Goal: Check status: Check status

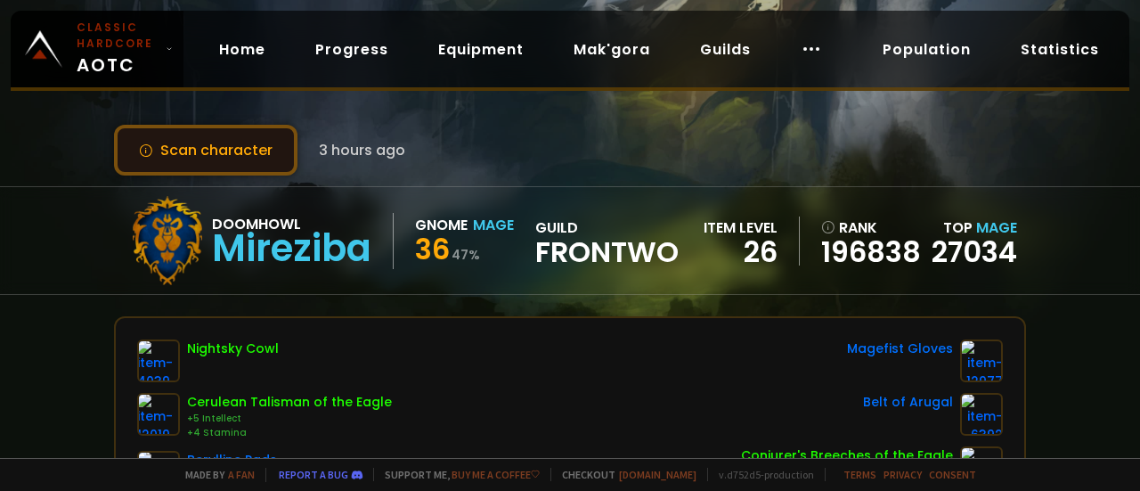
click at [216, 145] on button "Scan character" at bounding box center [205, 150] width 183 height 51
click at [254, 142] on button "Scan character" at bounding box center [205, 150] width 183 height 51
click at [240, 156] on button "Scan character" at bounding box center [205, 150] width 183 height 51
click at [242, 151] on button "Scan character" at bounding box center [205, 150] width 183 height 51
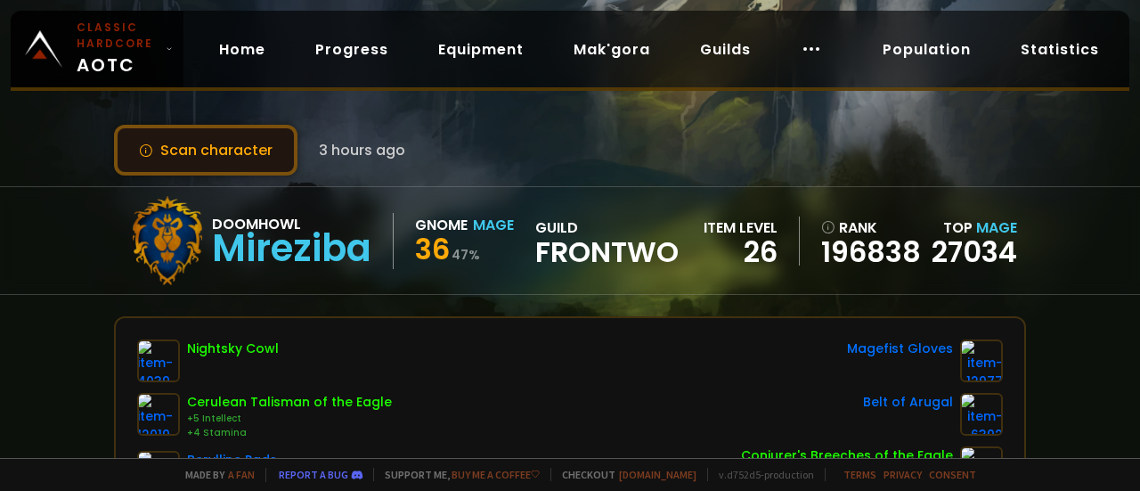
click at [242, 151] on button "Scan character" at bounding box center [205, 150] width 183 height 51
click at [194, 145] on button "Scan character" at bounding box center [205, 150] width 183 height 51
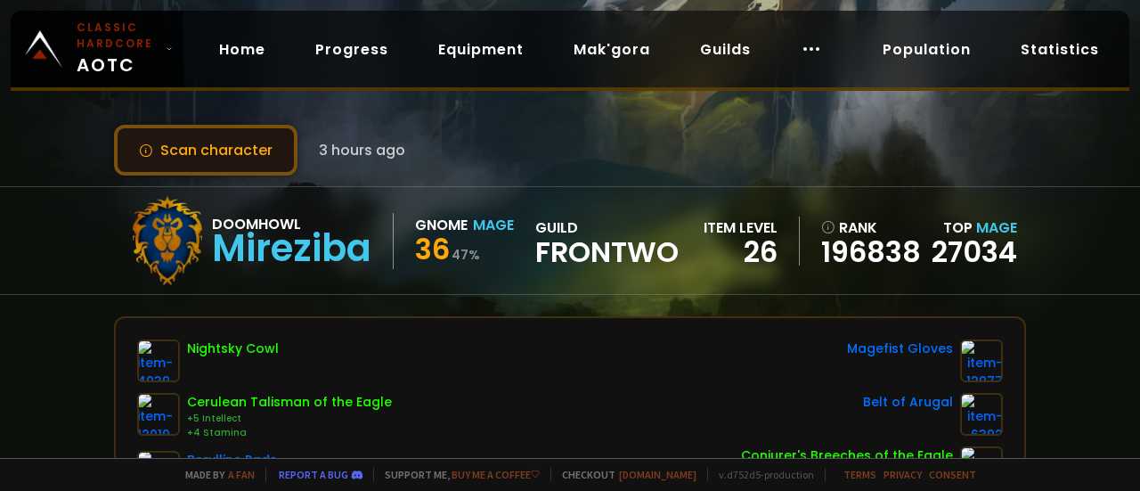
click at [194, 145] on button "Scan character" at bounding box center [205, 150] width 183 height 51
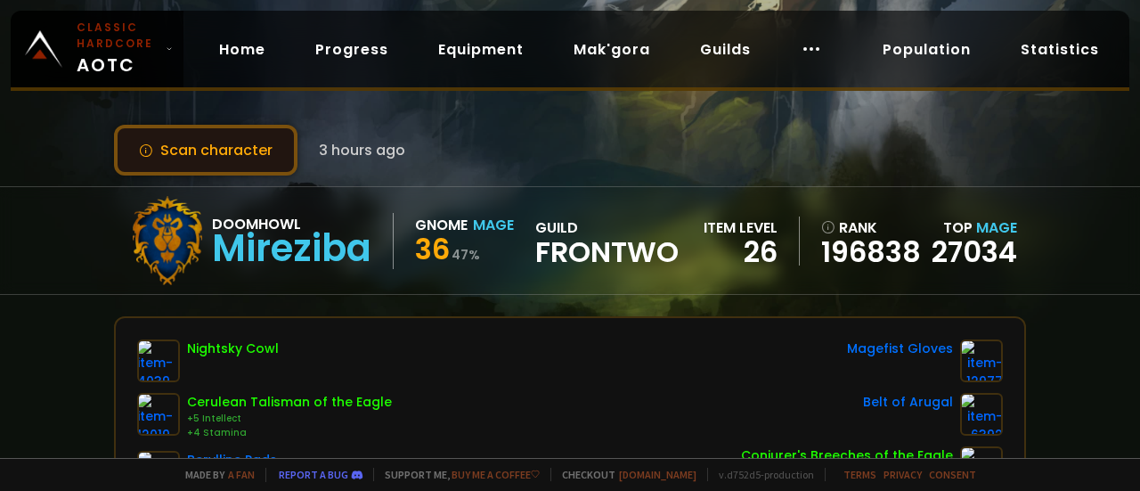
click at [194, 145] on button "Scan character" at bounding box center [205, 150] width 183 height 51
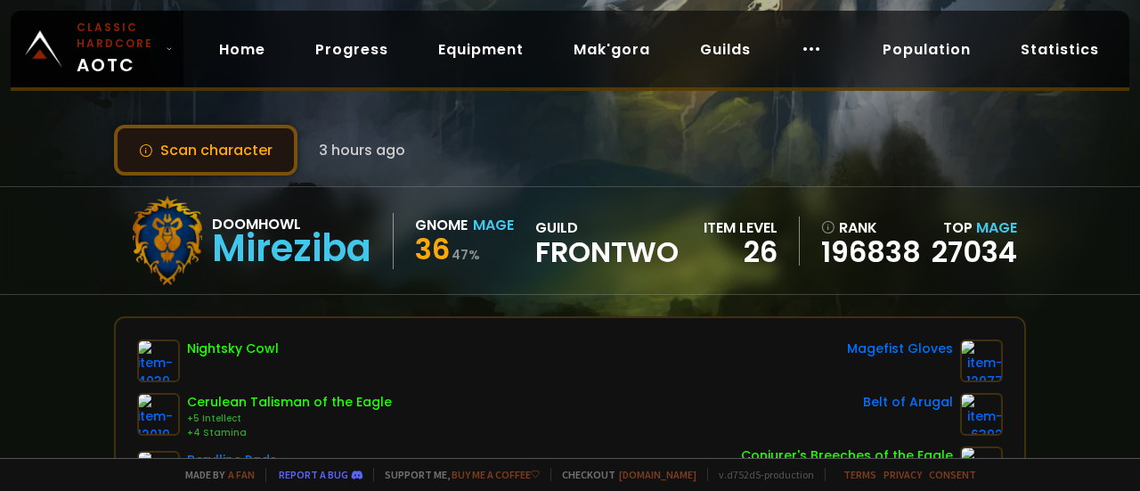
click at [263, 151] on button "Scan character" at bounding box center [205, 150] width 183 height 51
click at [251, 151] on button "Scan character" at bounding box center [205, 150] width 183 height 51
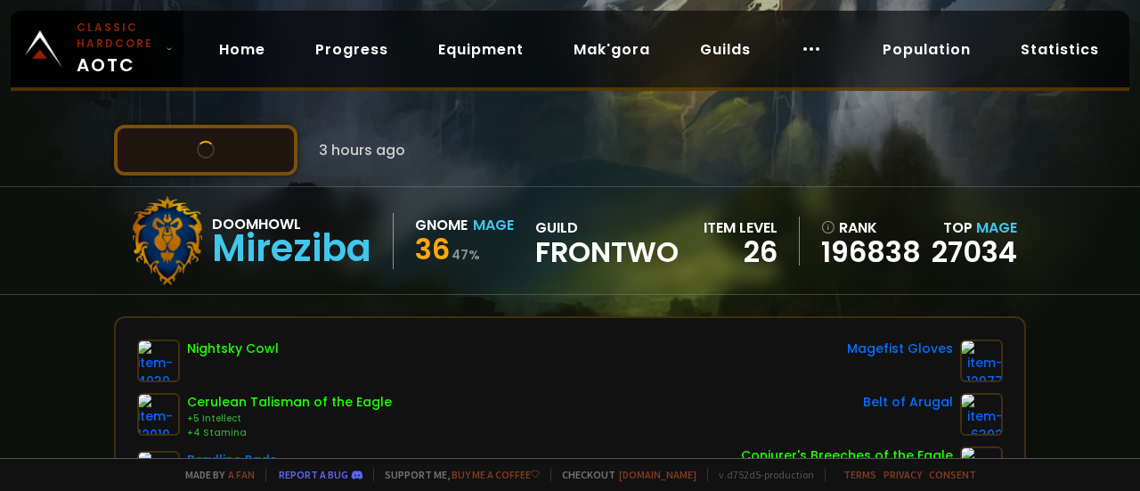
click at [251, 151] on button "Scan character" at bounding box center [205, 150] width 183 height 51
